Goal: Transaction & Acquisition: Book appointment/travel/reservation

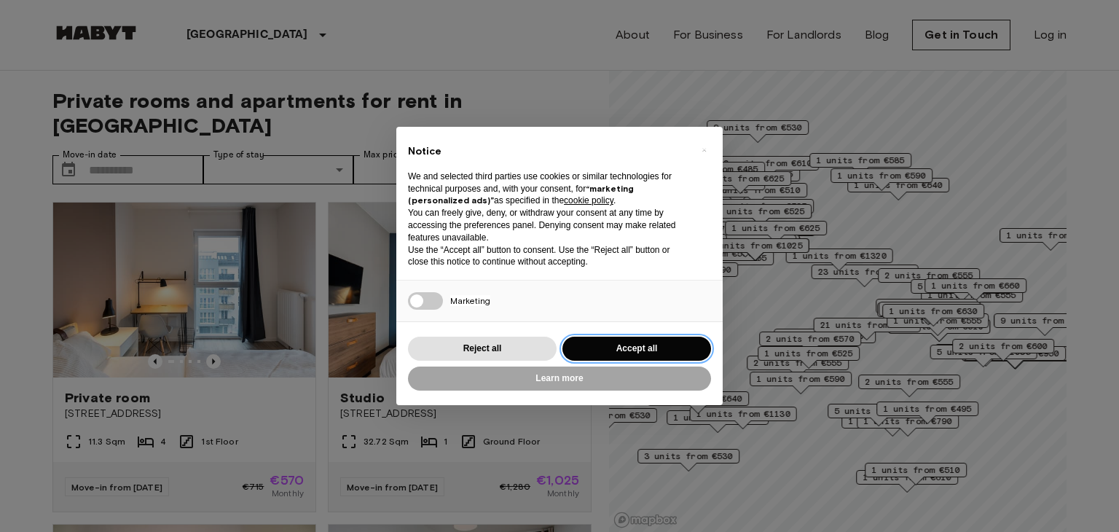
click at [650, 352] on button "Accept all" at bounding box center [636, 348] width 149 height 24
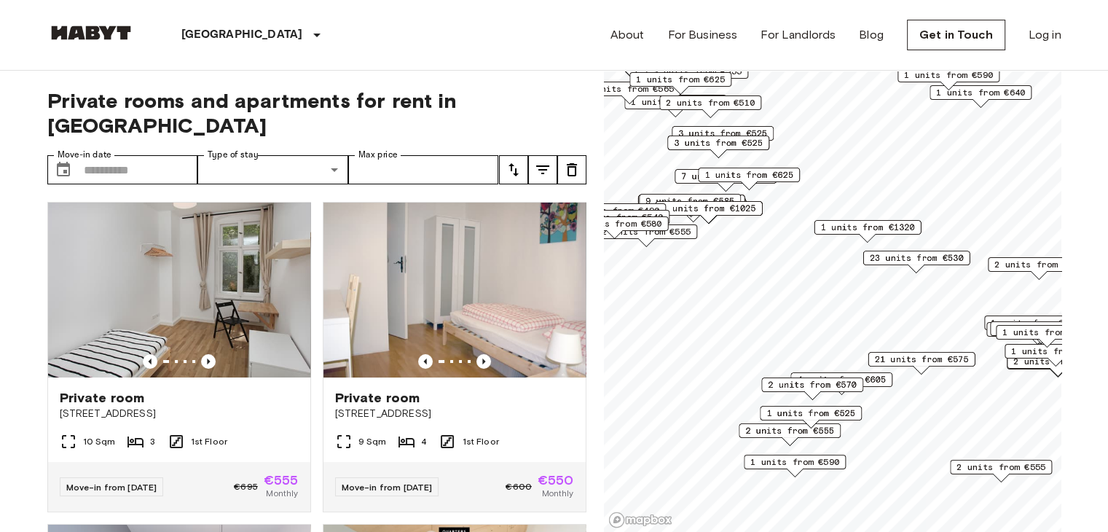
scroll to position [329, 0]
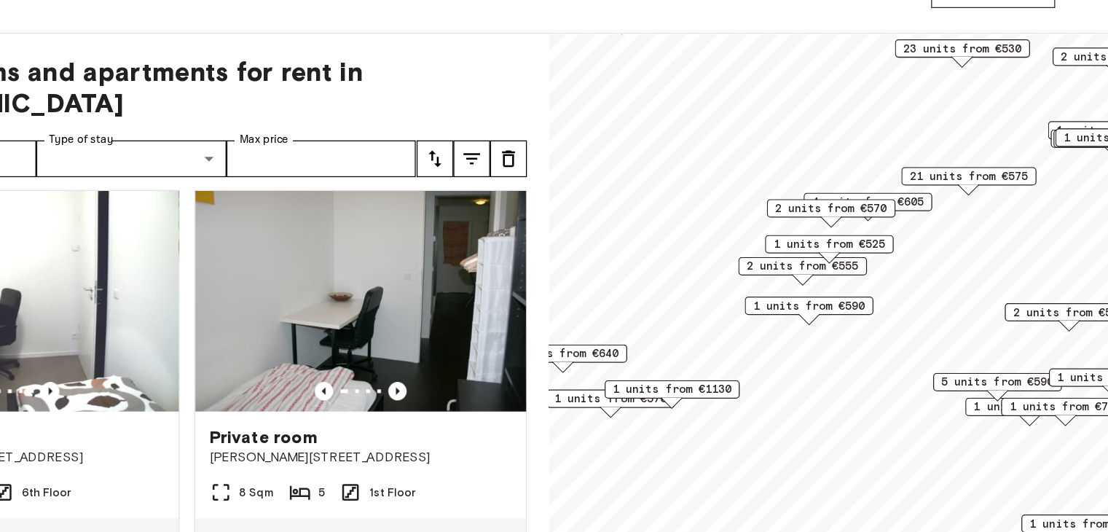
click at [815, 236] on span "1 units from €525" at bounding box center [825, 237] width 89 height 13
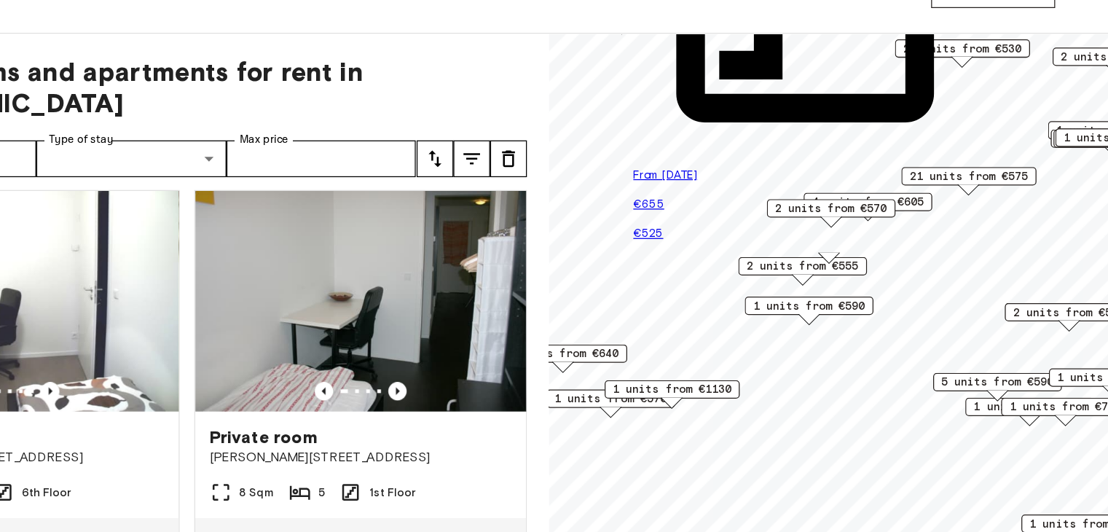
click at [923, 175] on div "1st Floor" at bounding box center [825, 38] width 310 height 272
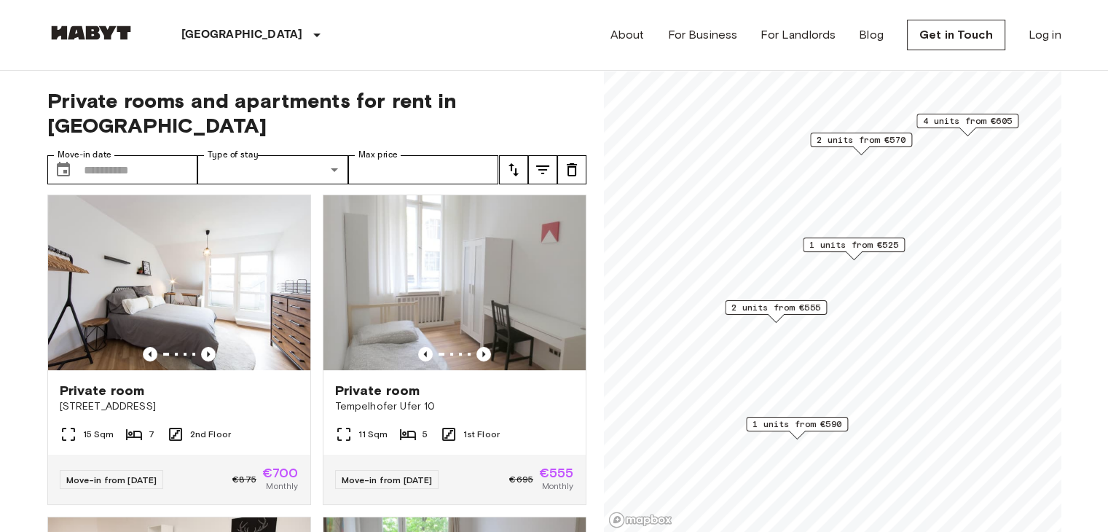
click at [771, 304] on span "2 units from €555" at bounding box center [775, 307] width 89 height 13
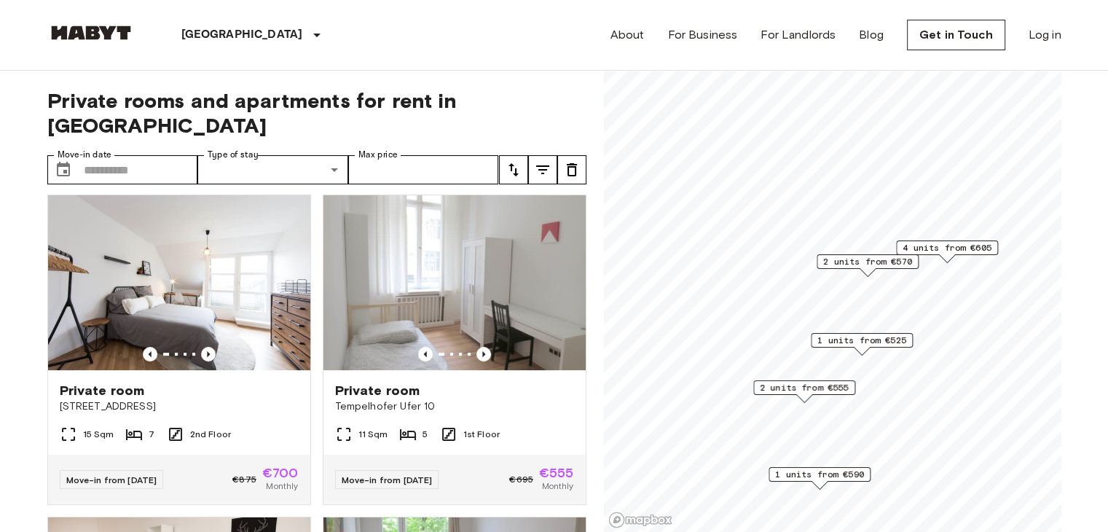
click at [880, 261] on span "2 units from €570" at bounding box center [867, 261] width 89 height 13
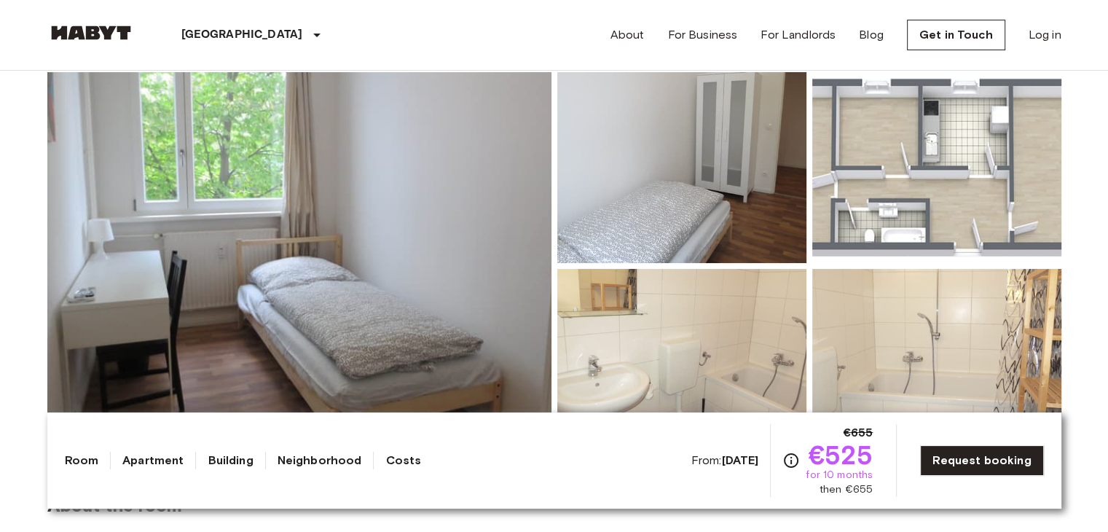
scroll to position [133, 0]
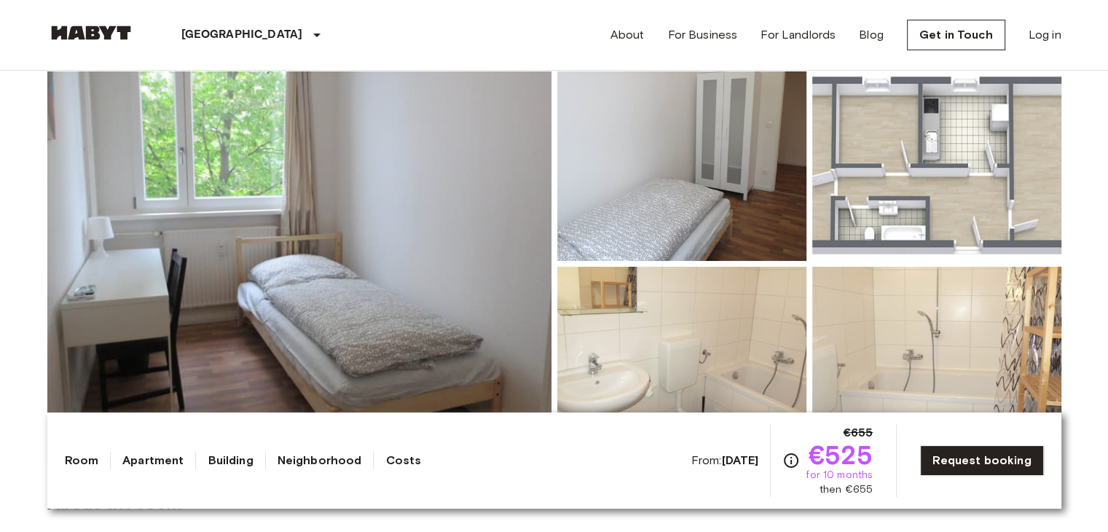
click at [903, 184] on img at bounding box center [936, 165] width 249 height 191
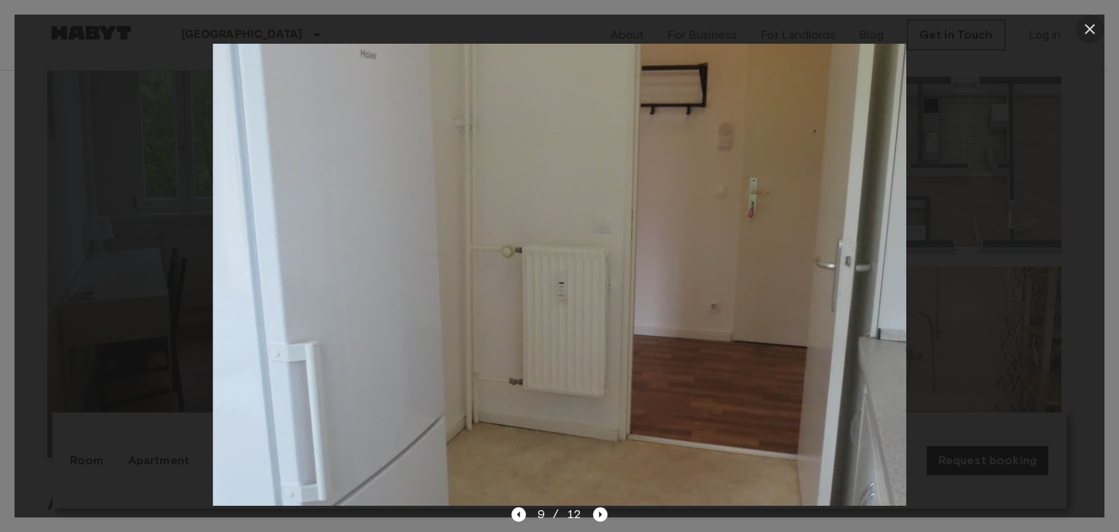
click at [1086, 31] on icon "button" at bounding box center [1089, 29] width 10 height 10
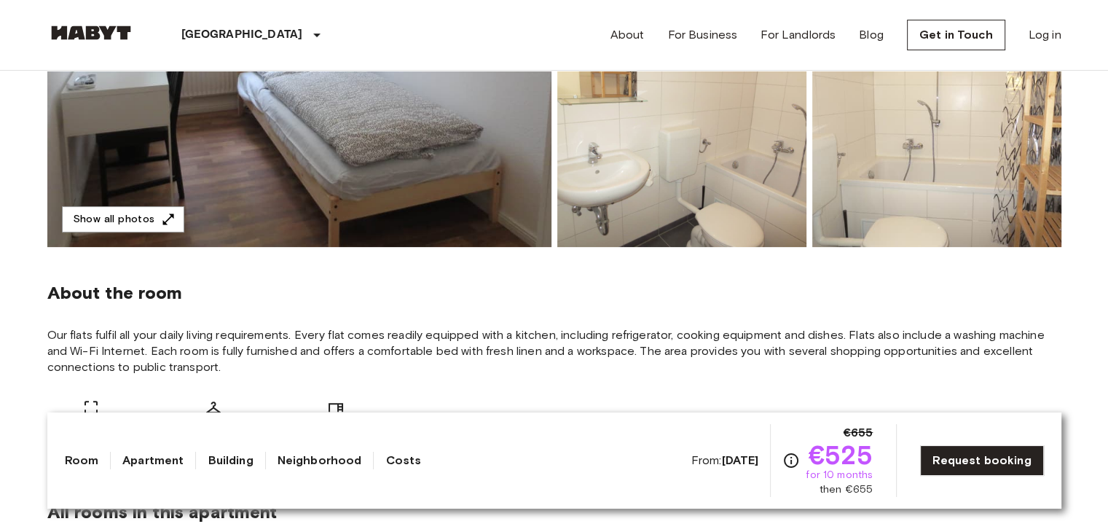
scroll to position [0, 0]
